Goal: Information Seeking & Learning: Check status

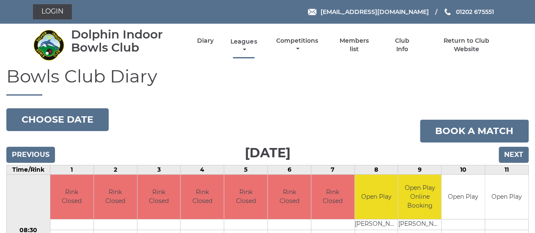
click at [243, 50] on link "Leagues" at bounding box center [244, 46] width 30 height 17
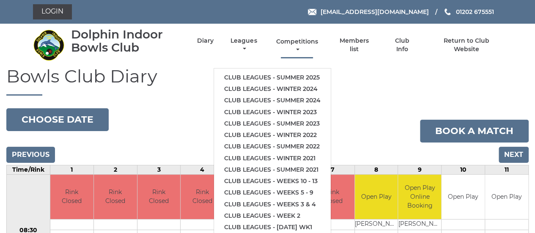
click at [295, 41] on link "Competitions" at bounding box center [297, 46] width 46 height 17
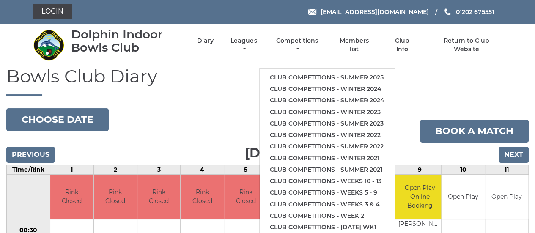
click at [248, 75] on h1 "Bowls Club Diary" at bounding box center [267, 80] width 523 height 29
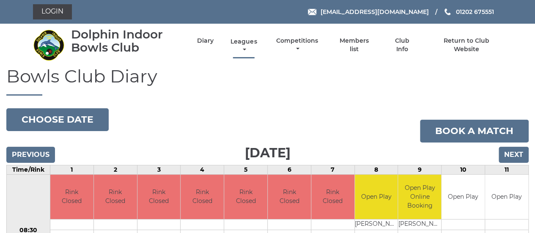
click at [242, 44] on link "Leagues" at bounding box center [244, 46] width 30 height 17
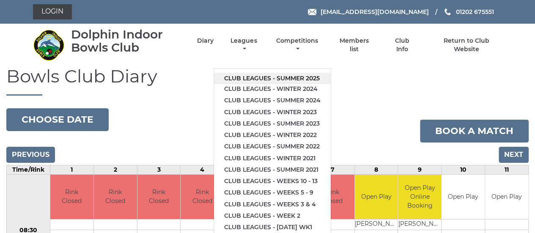
click at [244, 76] on link "Club leagues - Summer 2025" at bounding box center [272, 78] width 117 height 11
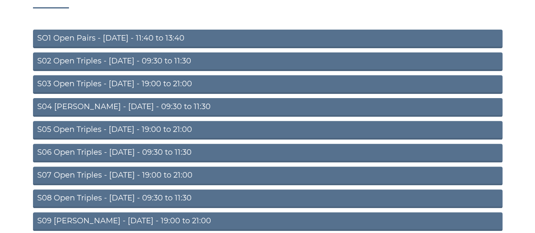
scroll to position [125, 0]
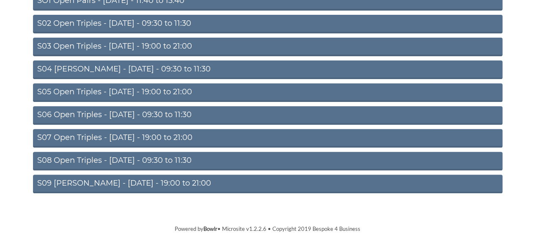
click at [96, 184] on link "S09 Aussie Pairs - Friday - 19:00 to 21:00" at bounding box center [268, 184] width 470 height 19
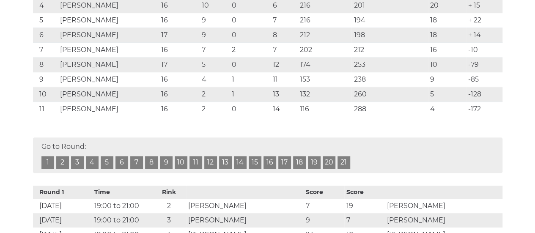
scroll to position [254, 0]
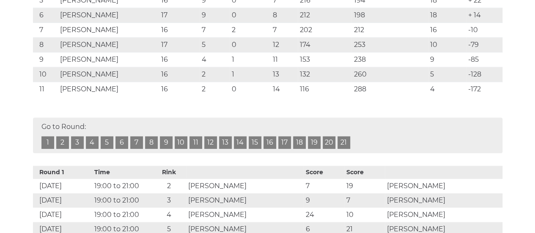
click at [285, 140] on link "17" at bounding box center [284, 142] width 13 height 13
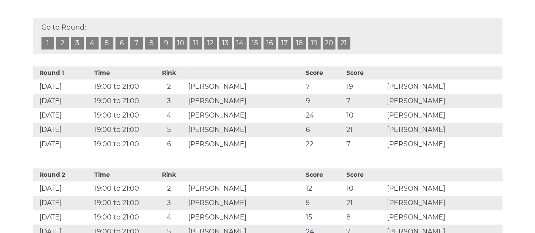
scroll to position [310, 0]
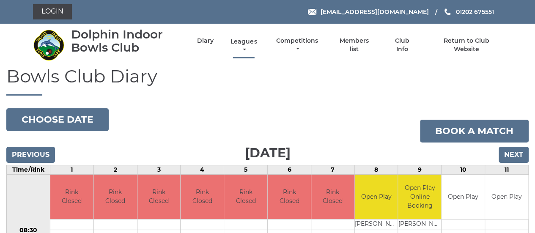
click at [242, 45] on link "Leagues" at bounding box center [244, 46] width 30 height 17
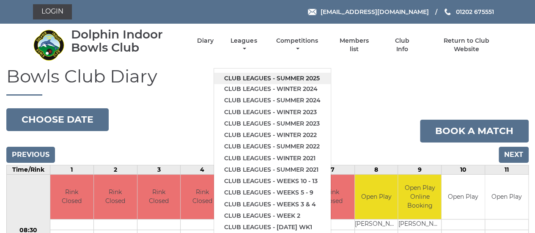
click at [232, 77] on link "Club leagues - Summer 2025" at bounding box center [272, 78] width 117 height 11
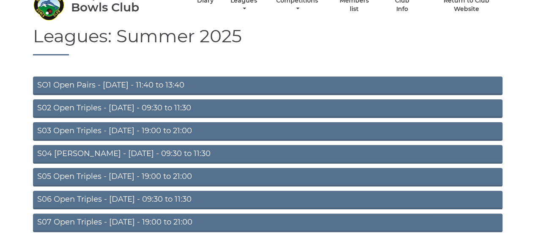
scroll to position [125, 0]
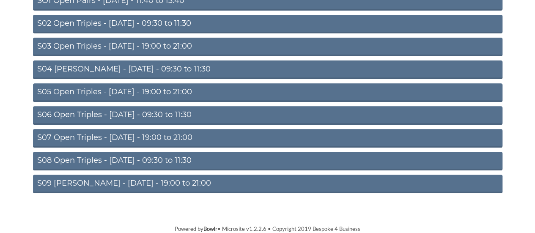
click at [159, 184] on link "S09 [PERSON_NAME] - [DATE] - 19:00 to 21:00" at bounding box center [268, 184] width 470 height 19
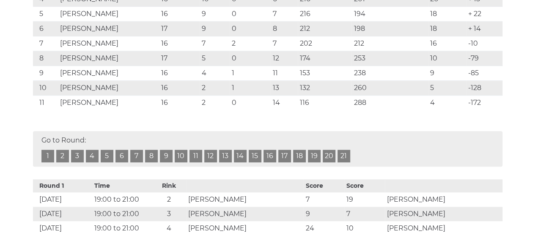
scroll to position [254, 0]
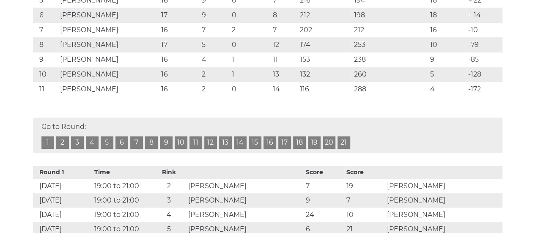
click at [298, 142] on link "18" at bounding box center [299, 142] width 13 height 13
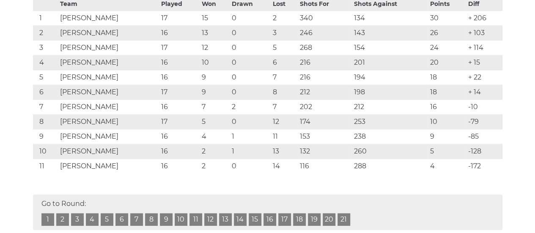
scroll to position [182, 0]
